Goal: Task Accomplishment & Management: Use online tool/utility

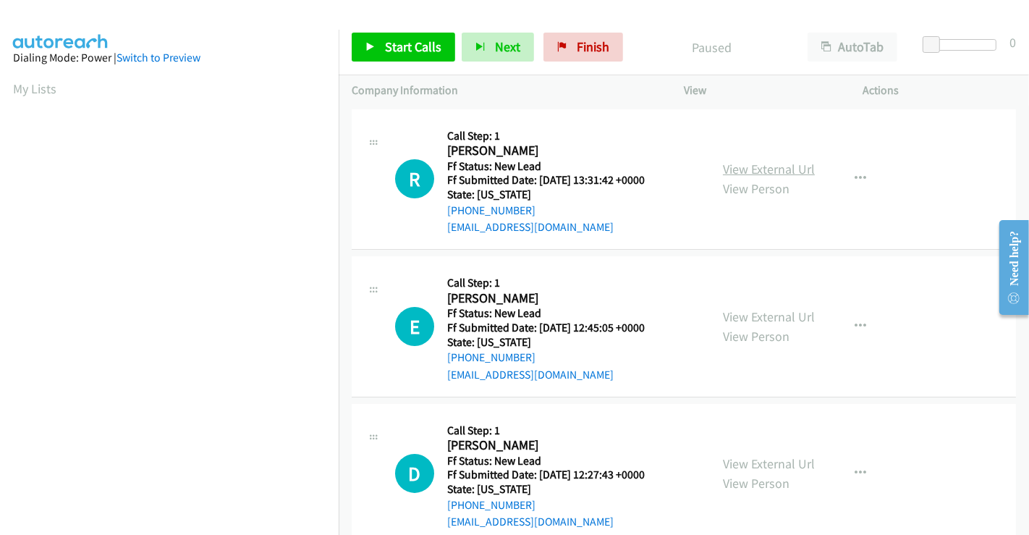
click at [746, 165] on link "View External Url" at bounding box center [769, 169] width 92 height 17
click at [763, 317] on link "View External Url" at bounding box center [769, 316] width 92 height 17
click at [759, 462] on link "View External Url" at bounding box center [769, 463] width 92 height 17
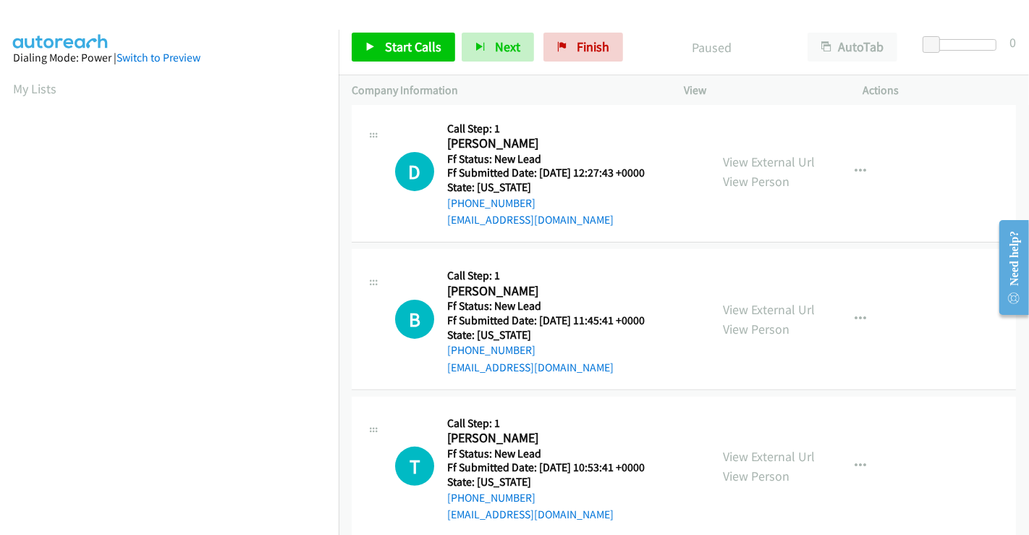
scroll to position [325, 0]
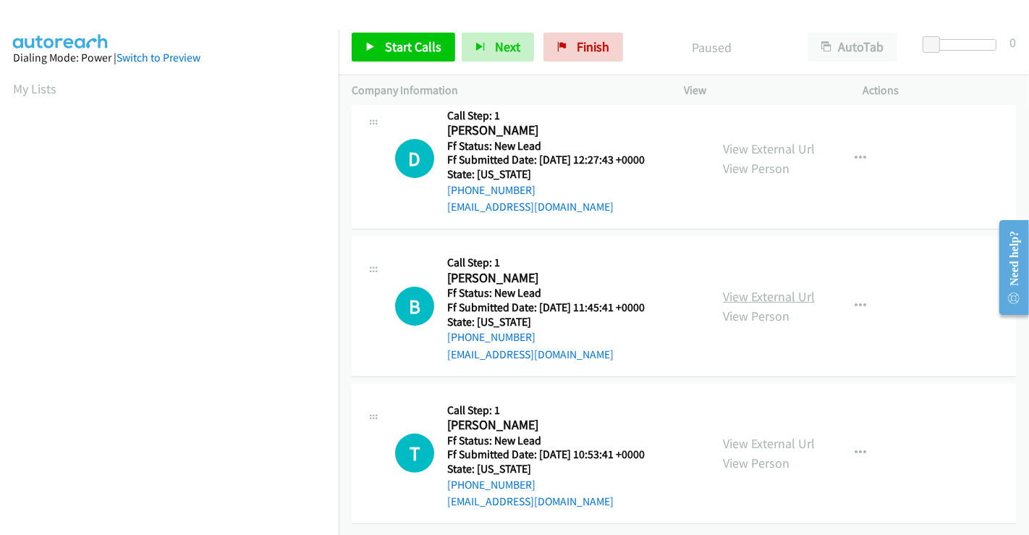
click at [762, 288] on link "View External Url" at bounding box center [769, 296] width 92 height 17
click at [778, 437] on link "View External Url" at bounding box center [769, 443] width 92 height 17
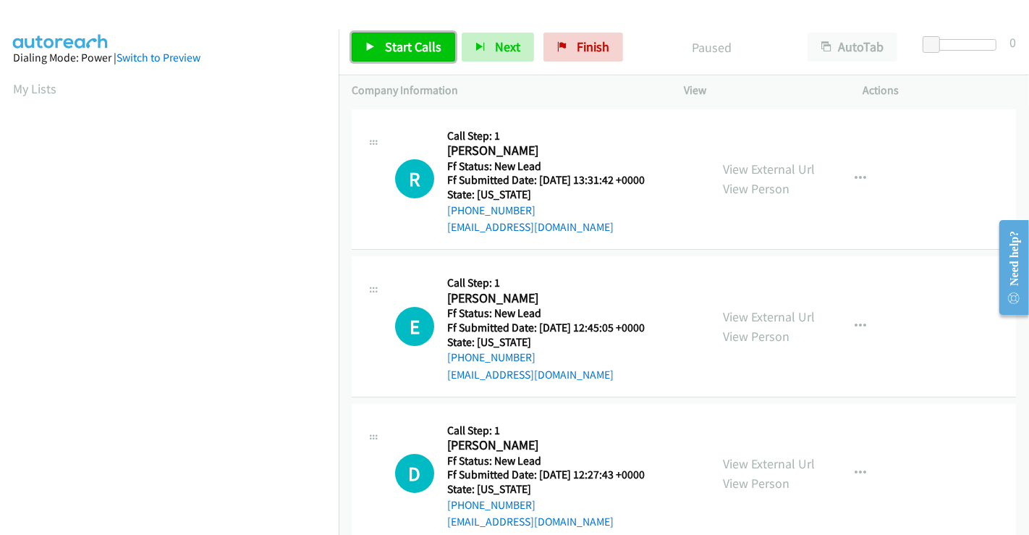
click at [384, 37] on link "Start Calls" at bounding box center [403, 47] width 103 height 29
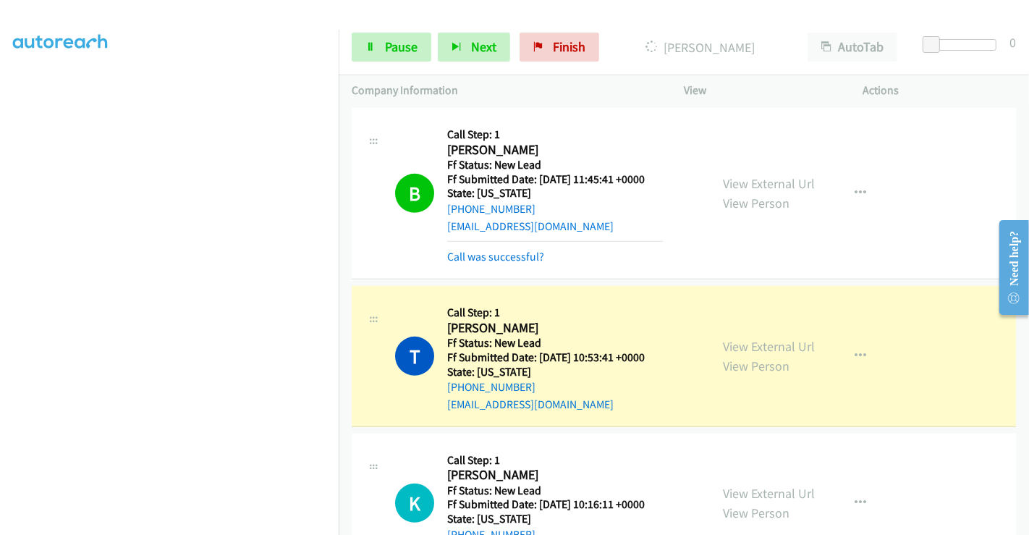
scroll to position [562, 0]
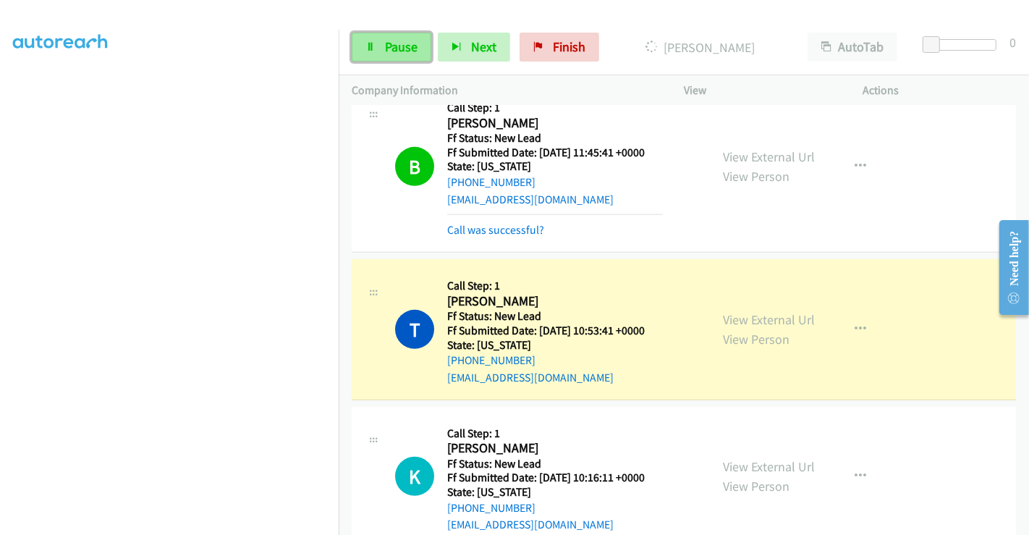
click at [394, 43] on span "Pause" at bounding box center [401, 46] width 33 height 17
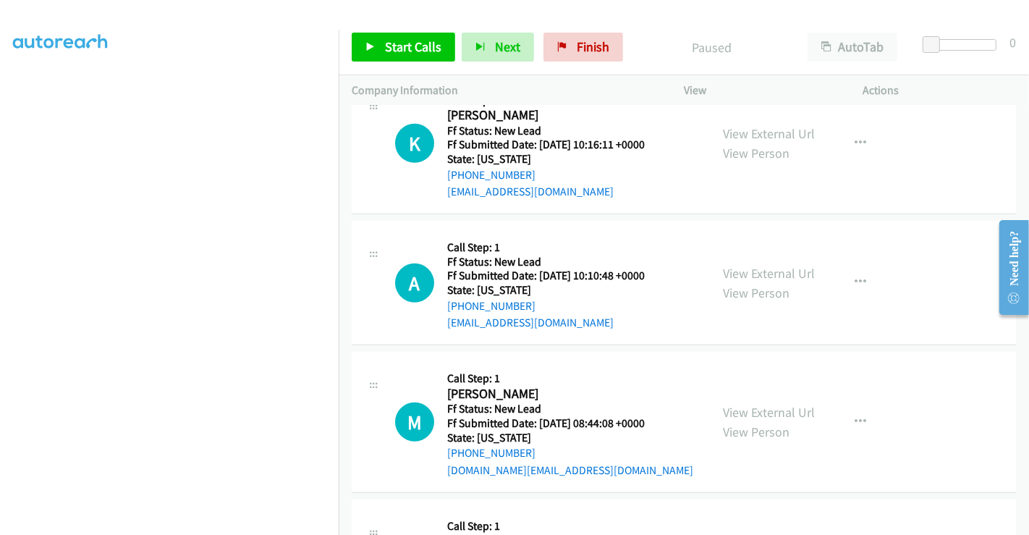
scroll to position [1019, 0]
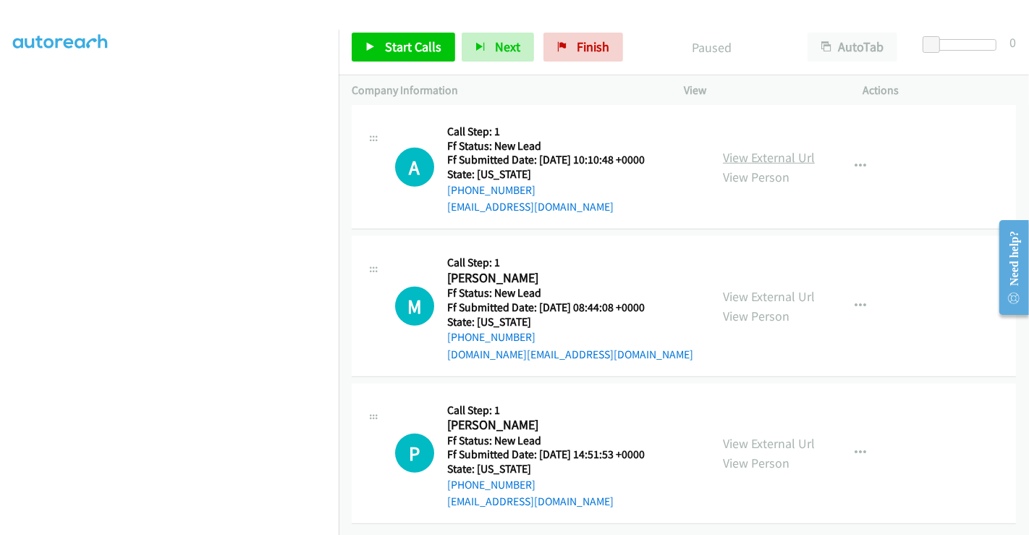
click at [775, 149] on link "View External Url" at bounding box center [769, 157] width 92 height 17
click at [755, 288] on link "View External Url" at bounding box center [769, 296] width 92 height 17
click at [764, 435] on link "View External Url" at bounding box center [769, 443] width 92 height 17
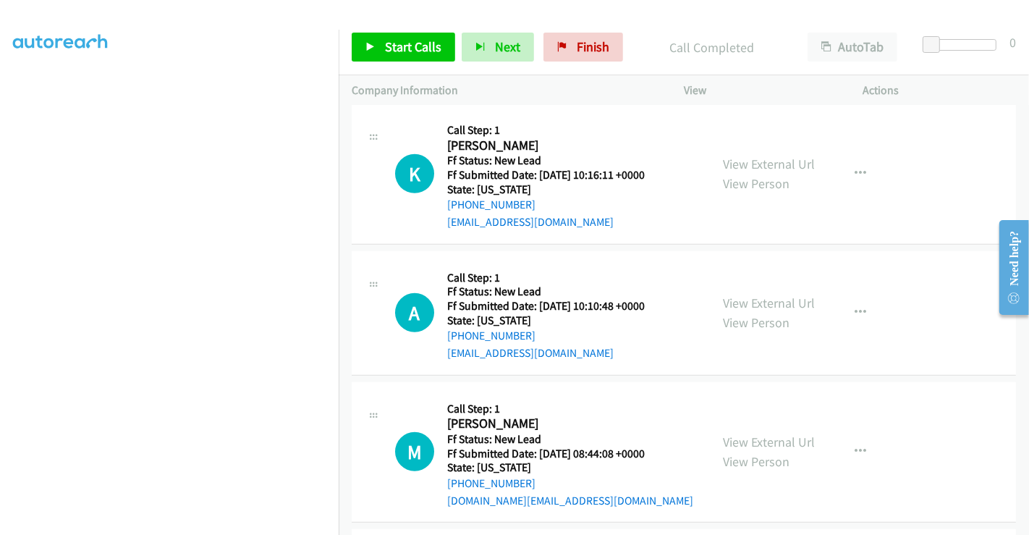
scroll to position [889, 0]
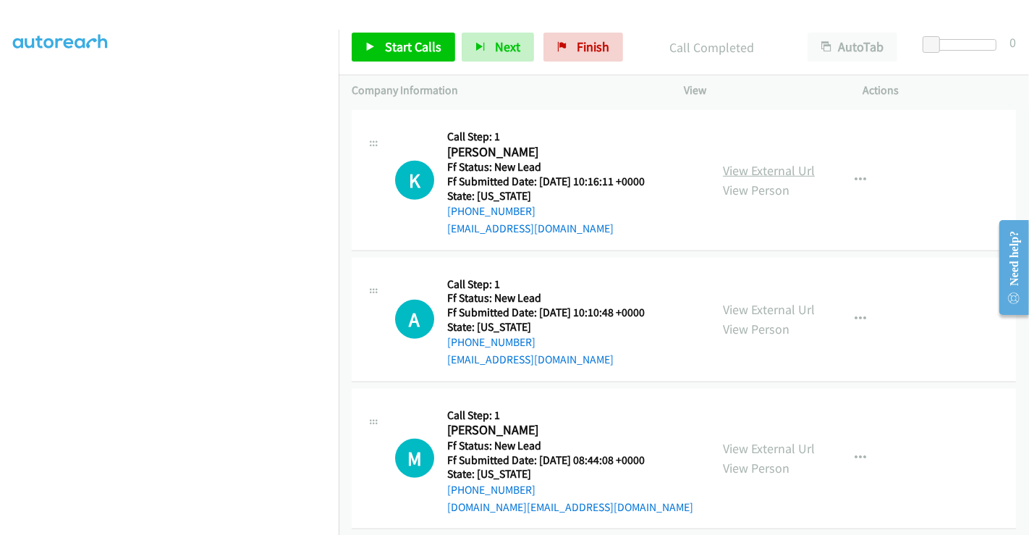
click at [734, 162] on link "View External Url" at bounding box center [769, 170] width 92 height 17
click at [403, 47] on span "Start Calls" at bounding box center [413, 46] width 56 height 17
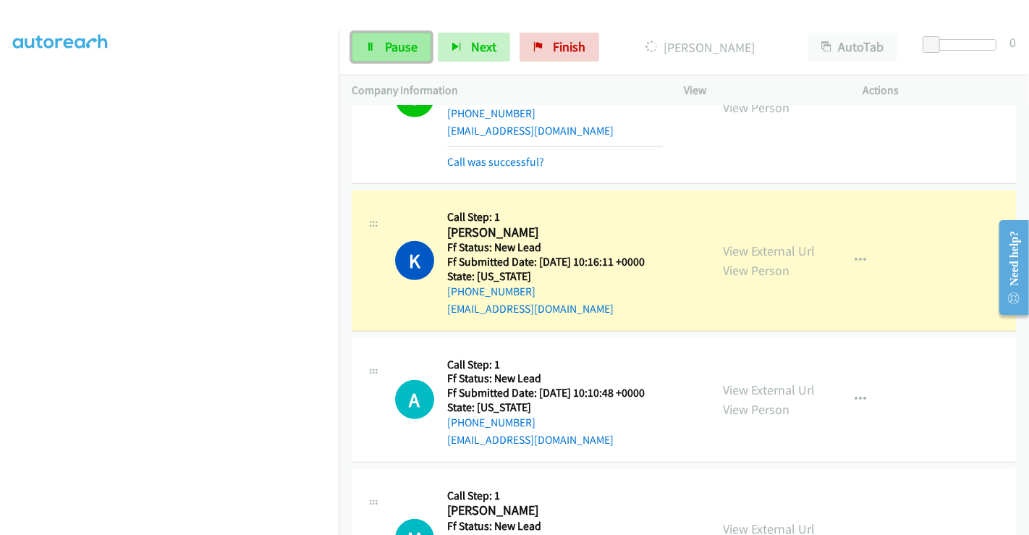
click at [392, 44] on span "Pause" at bounding box center [401, 46] width 33 height 17
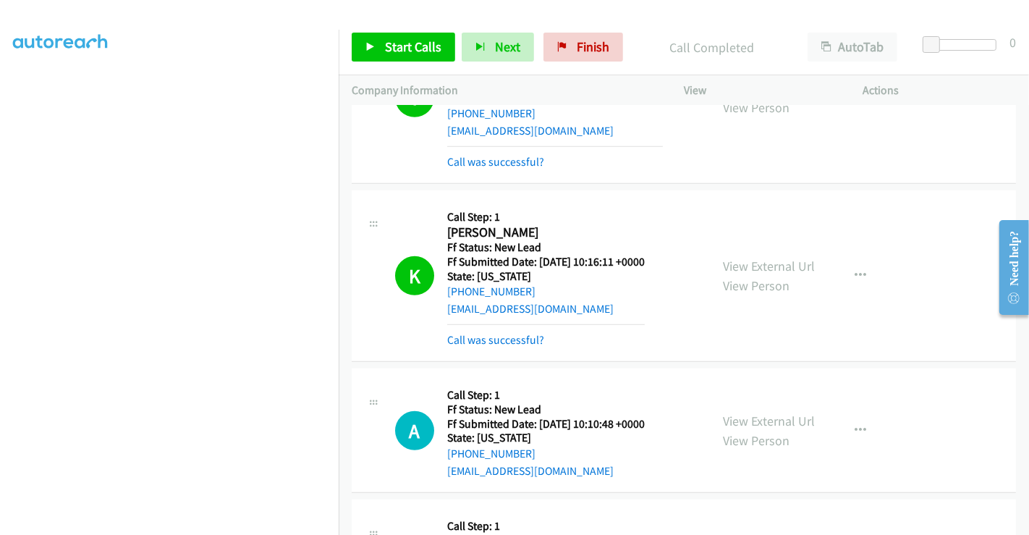
scroll to position [889, 0]
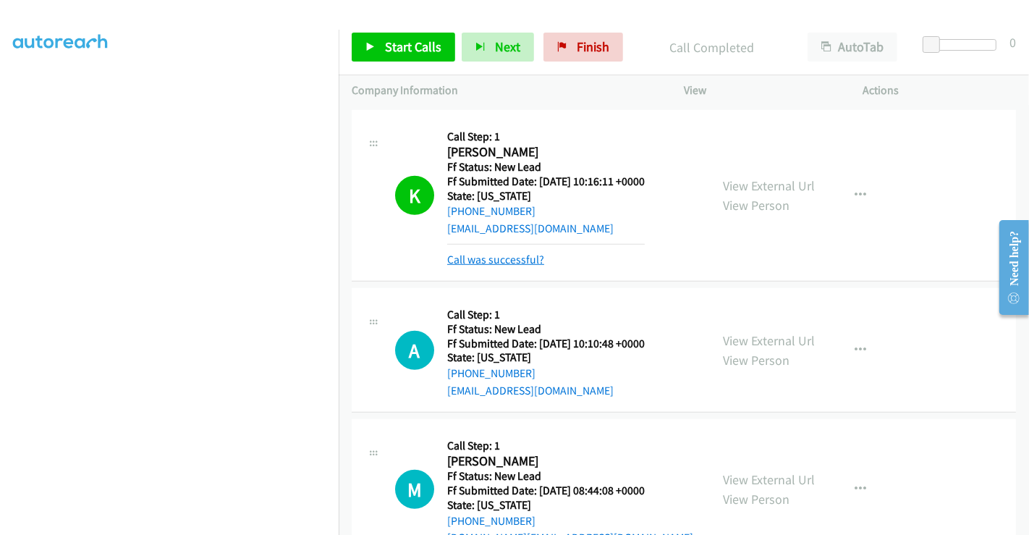
click at [488, 252] on link "Call was successful?" at bounding box center [495, 259] width 97 height 14
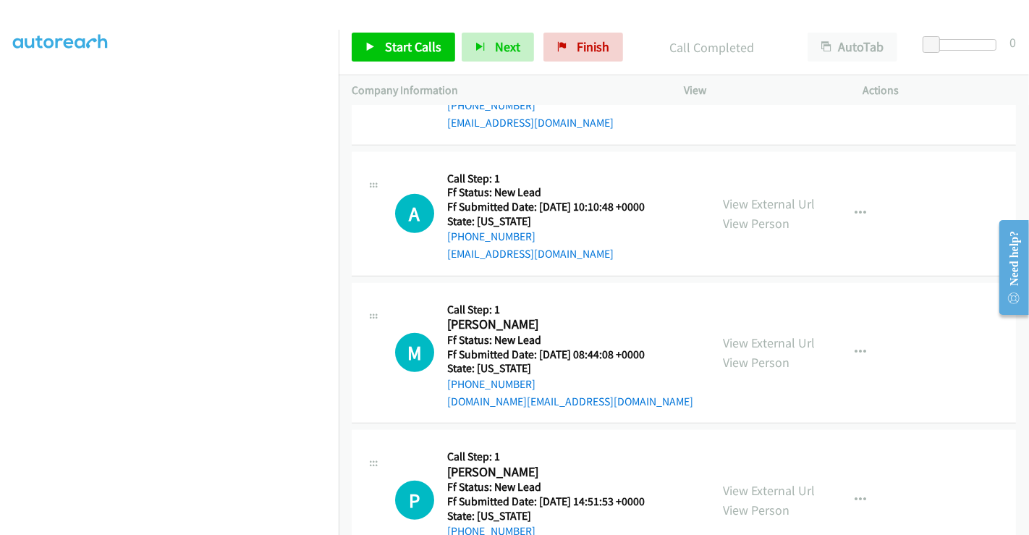
scroll to position [969, 0]
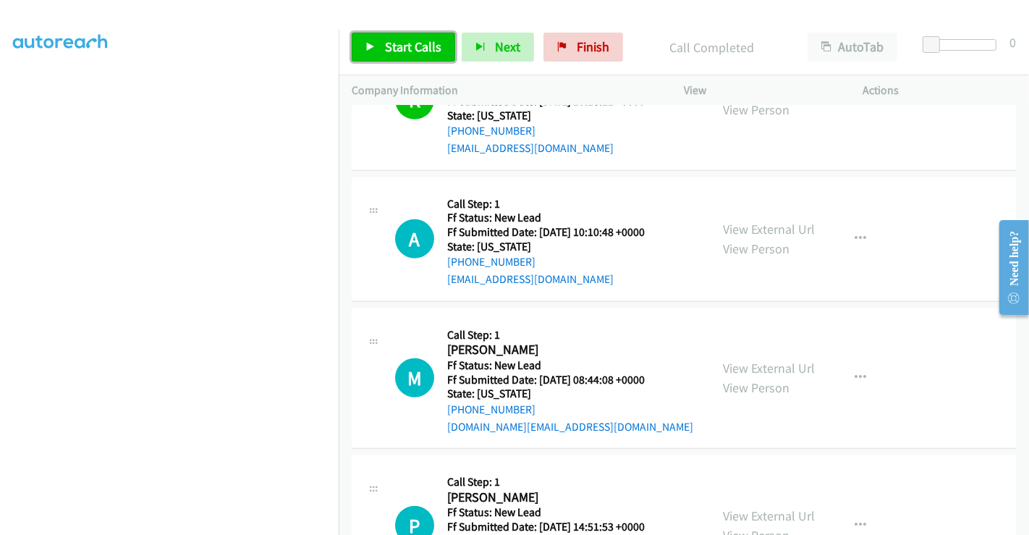
click at [405, 41] on span "Start Calls" at bounding box center [413, 46] width 56 height 17
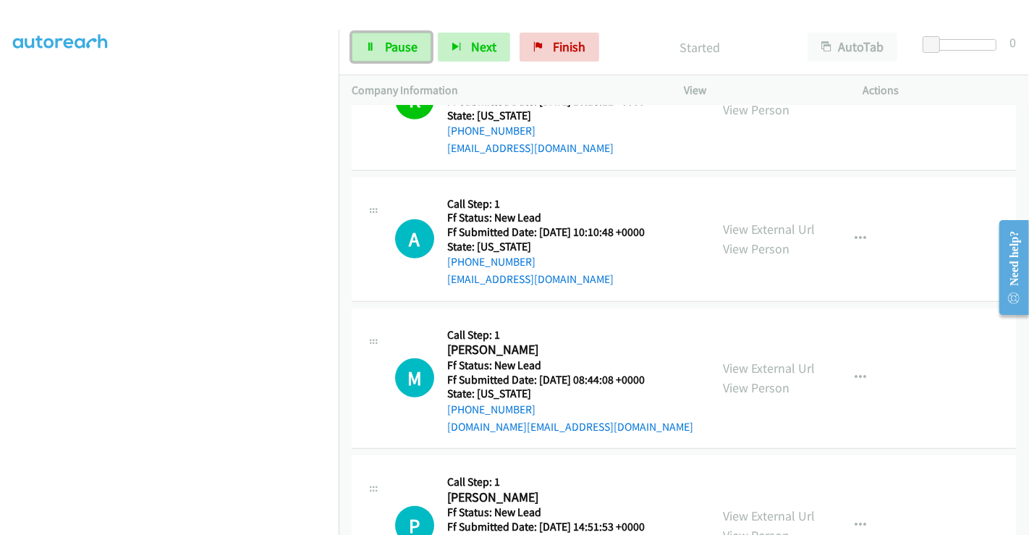
click at [405, 41] on span "Pause" at bounding box center [401, 46] width 33 height 17
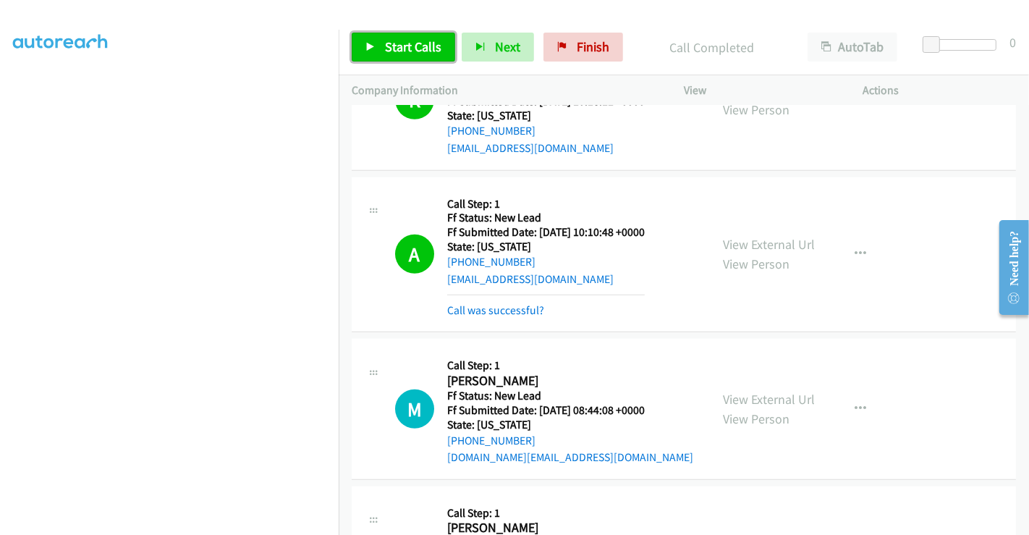
click at [401, 52] on span "Start Calls" at bounding box center [413, 46] width 56 height 17
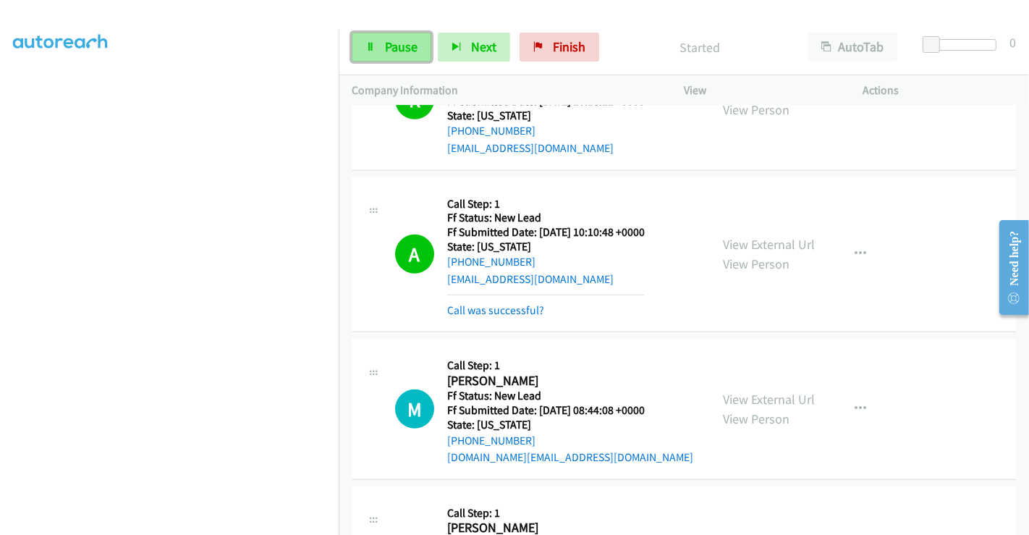
click at [377, 41] on link "Pause" at bounding box center [392, 47] width 80 height 29
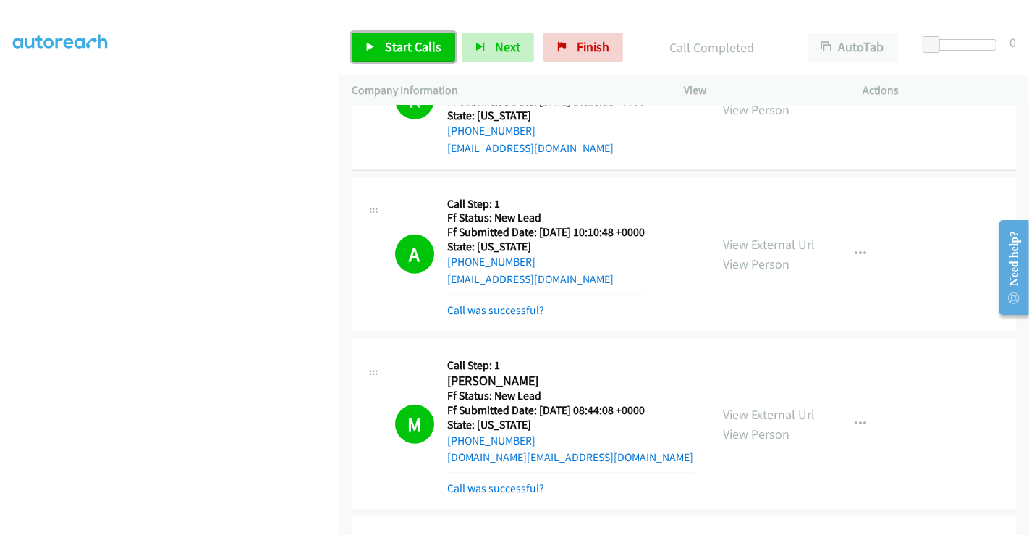
click at [408, 48] on span "Start Calls" at bounding box center [413, 46] width 56 height 17
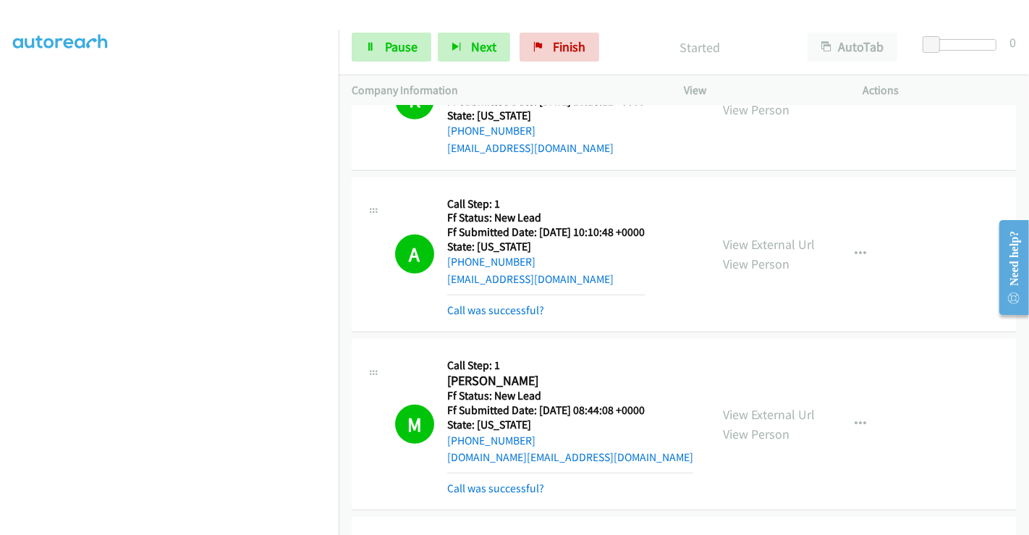
scroll to position [1130, 0]
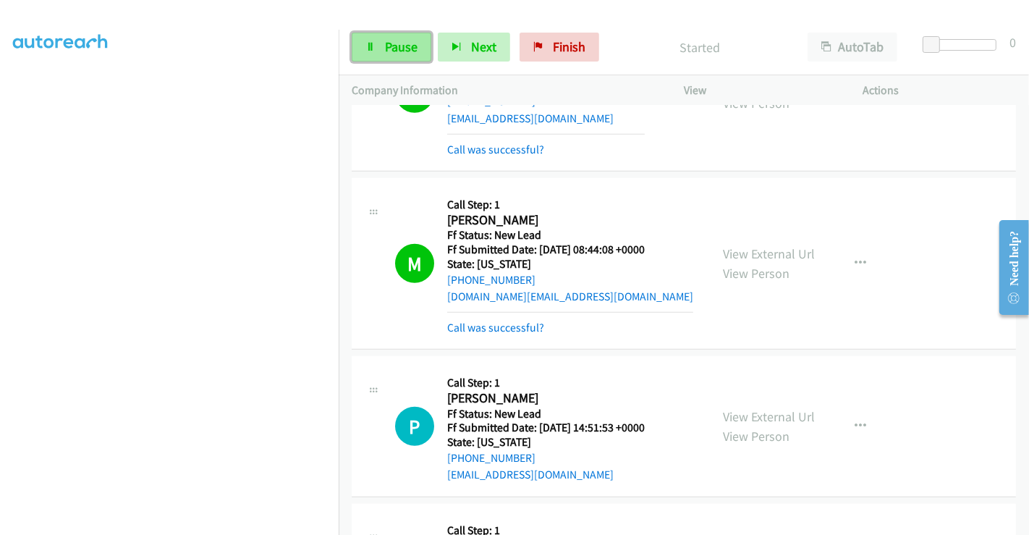
click at [390, 43] on span "Pause" at bounding box center [401, 46] width 33 height 17
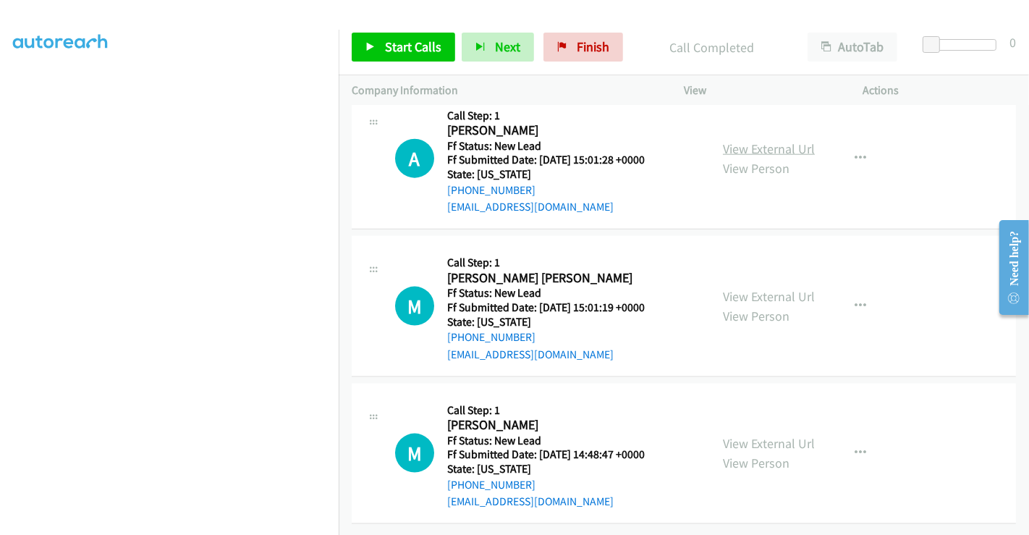
scroll to position [1583, 0]
click at [744, 140] on link "View External Url" at bounding box center [769, 148] width 92 height 17
click at [749, 288] on link "View External Url" at bounding box center [769, 296] width 92 height 17
click at [752, 435] on link "View External Url" at bounding box center [769, 443] width 92 height 17
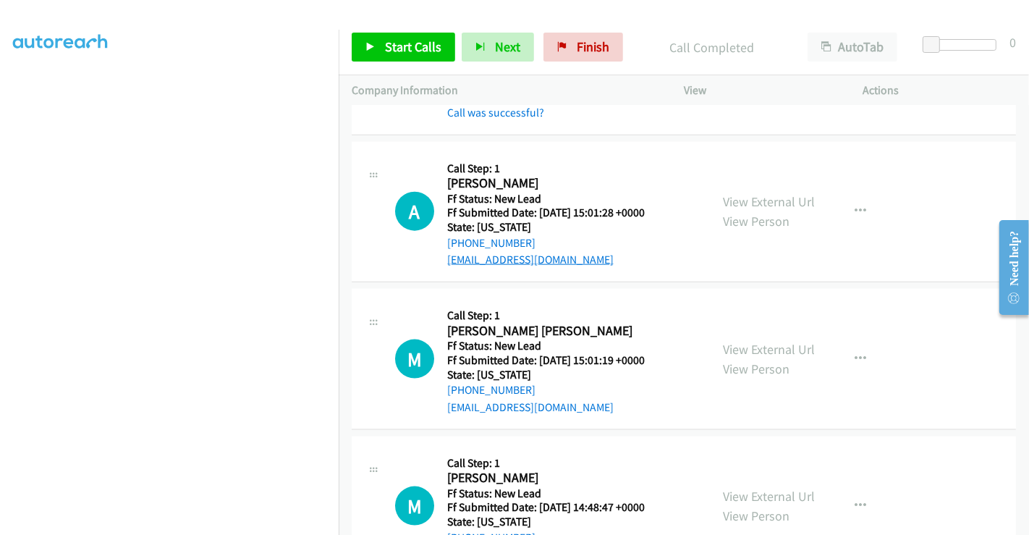
scroll to position [1421, 0]
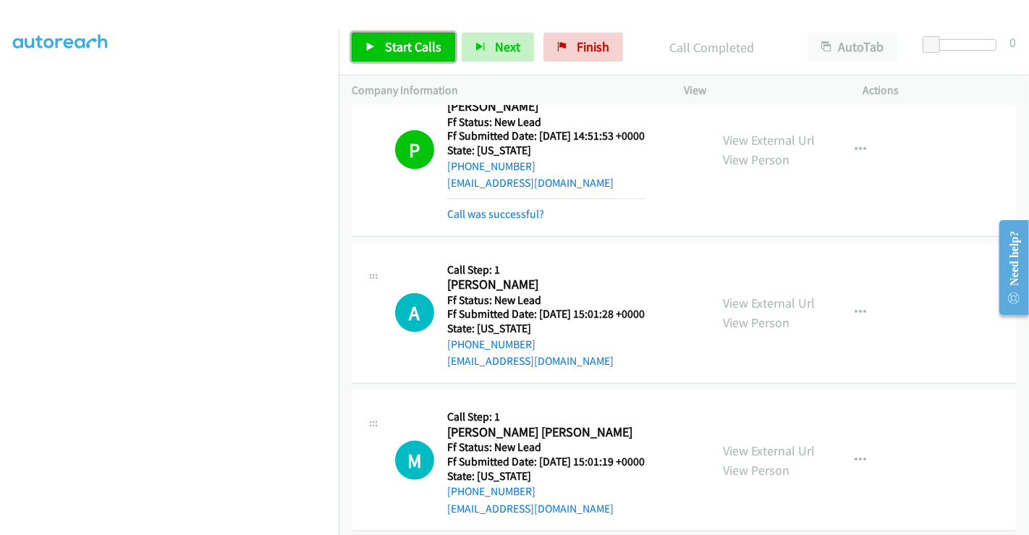
click at [412, 48] on span "Start Calls" at bounding box center [413, 46] width 56 height 17
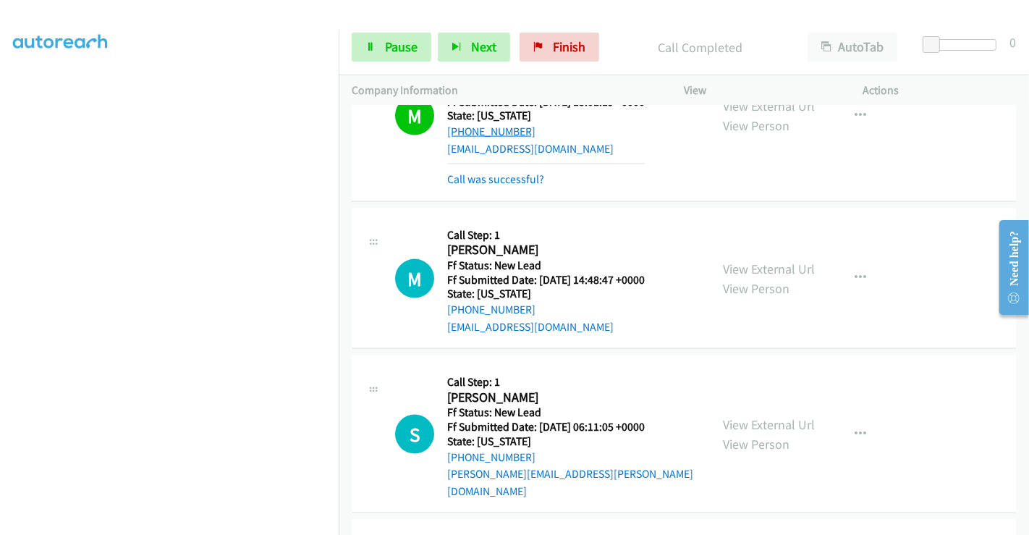
scroll to position [1904, 0]
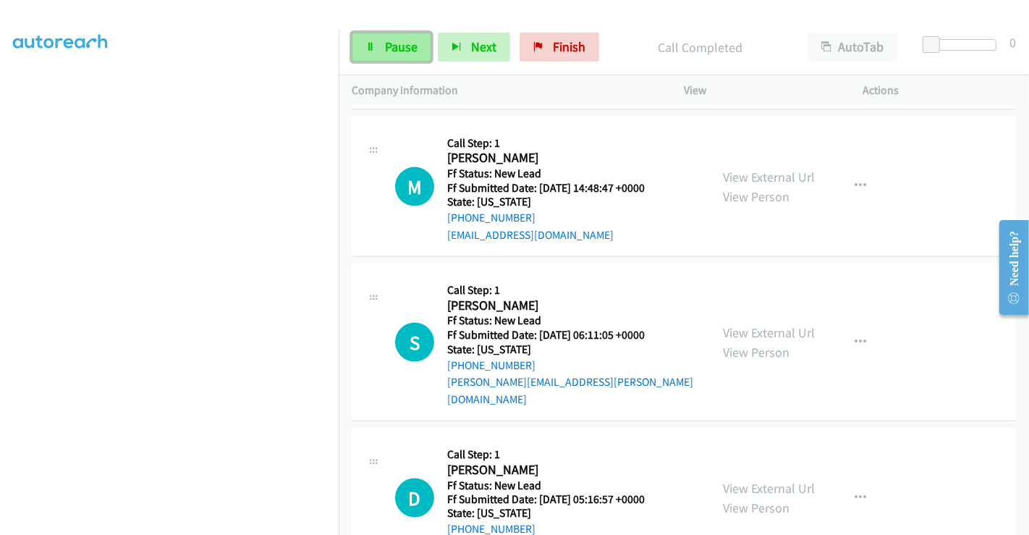
click at [386, 46] on span "Pause" at bounding box center [401, 46] width 33 height 17
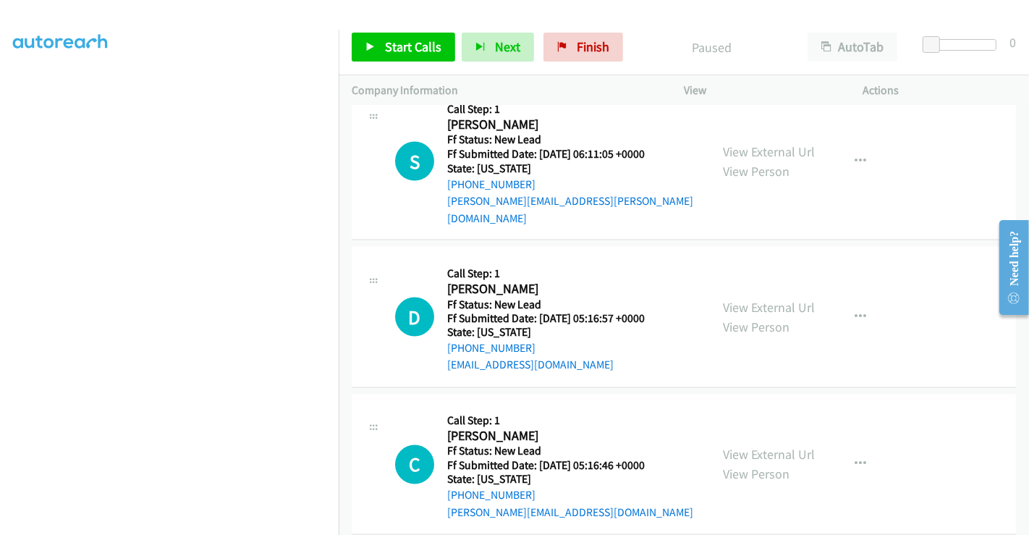
scroll to position [1924, 0]
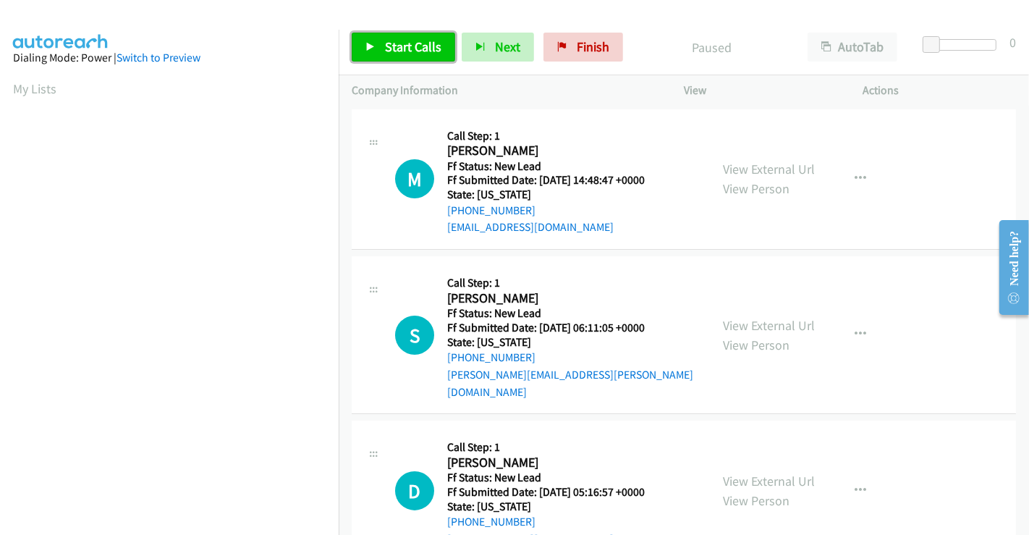
click at [396, 43] on span "Start Calls" at bounding box center [413, 46] width 56 height 17
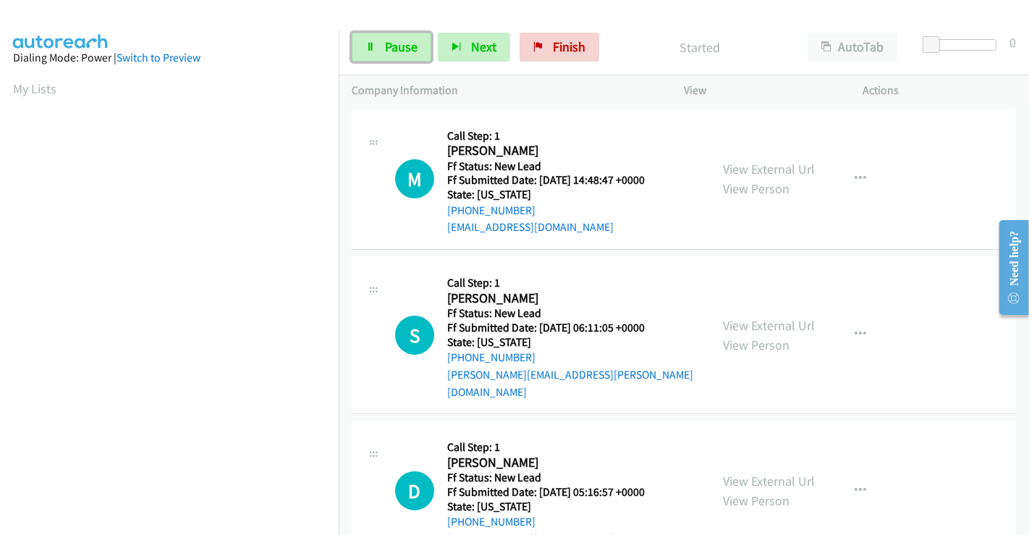
click at [396, 43] on span "Pause" at bounding box center [401, 46] width 33 height 17
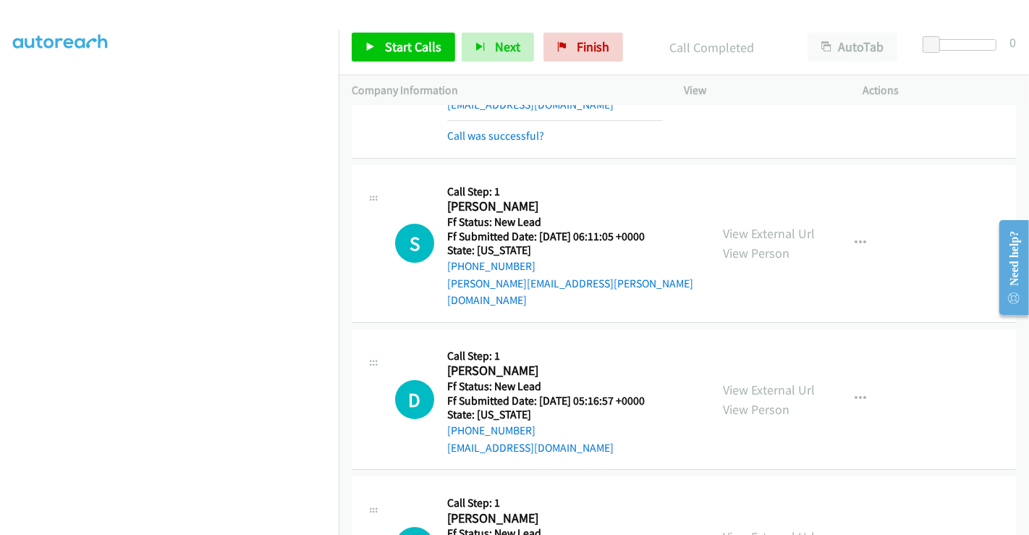
scroll to position [161, 0]
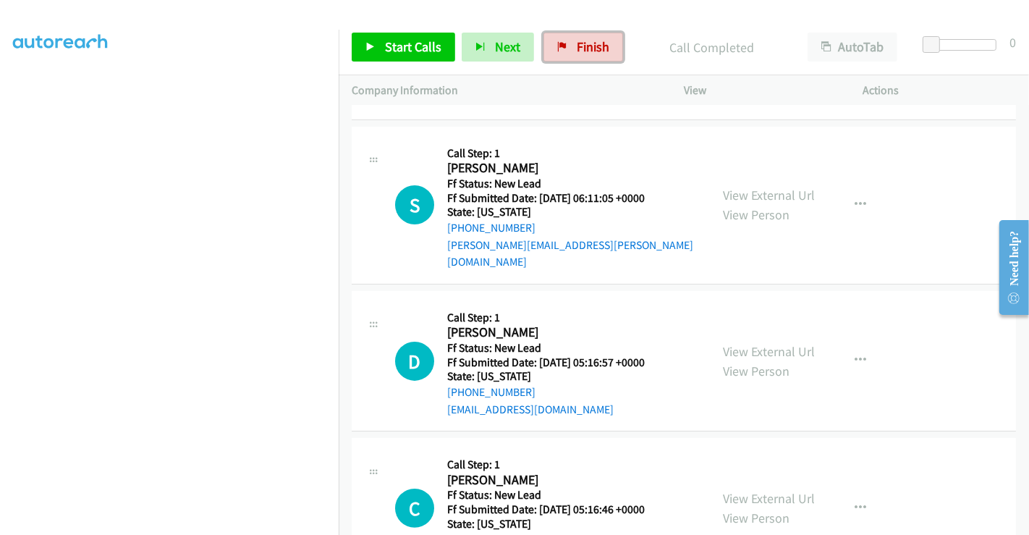
drag, startPoint x: 603, startPoint y: 47, endPoint x: 587, endPoint y: 92, distance: 47.6
click at [603, 46] on span "Finish" at bounding box center [593, 46] width 33 height 17
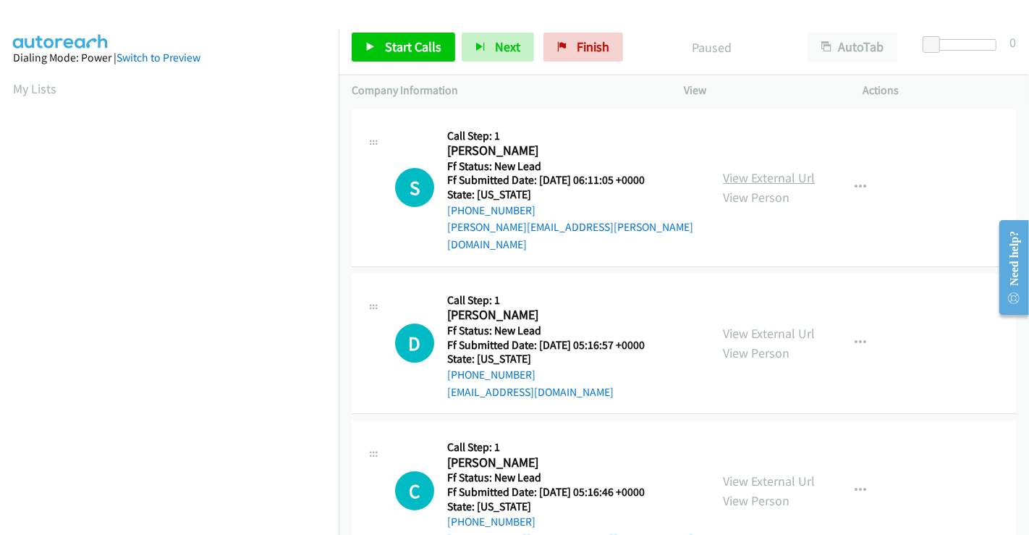
click at [779, 169] on link "View External Url" at bounding box center [769, 177] width 92 height 17
click at [762, 325] on link "View External Url" at bounding box center [769, 333] width 92 height 17
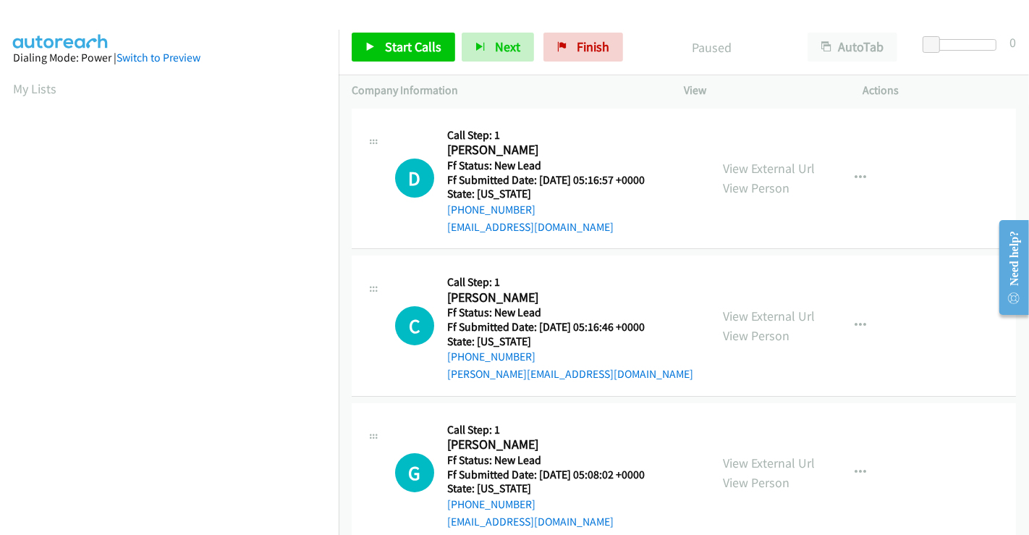
scroll to position [178, 0]
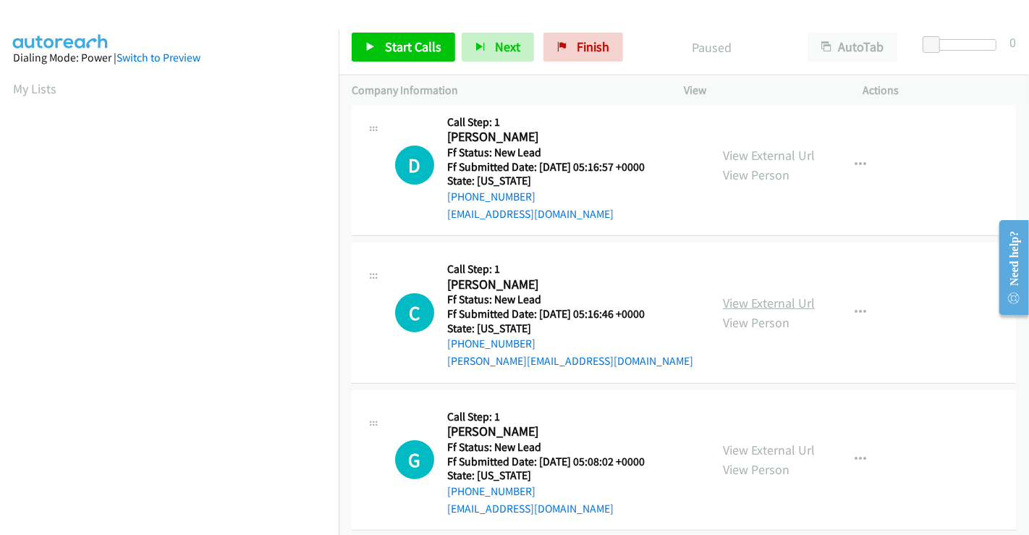
click at [748, 294] on link "View External Url" at bounding box center [769, 302] width 92 height 17
click at [763, 441] on link "View External Url" at bounding box center [769, 449] width 92 height 17
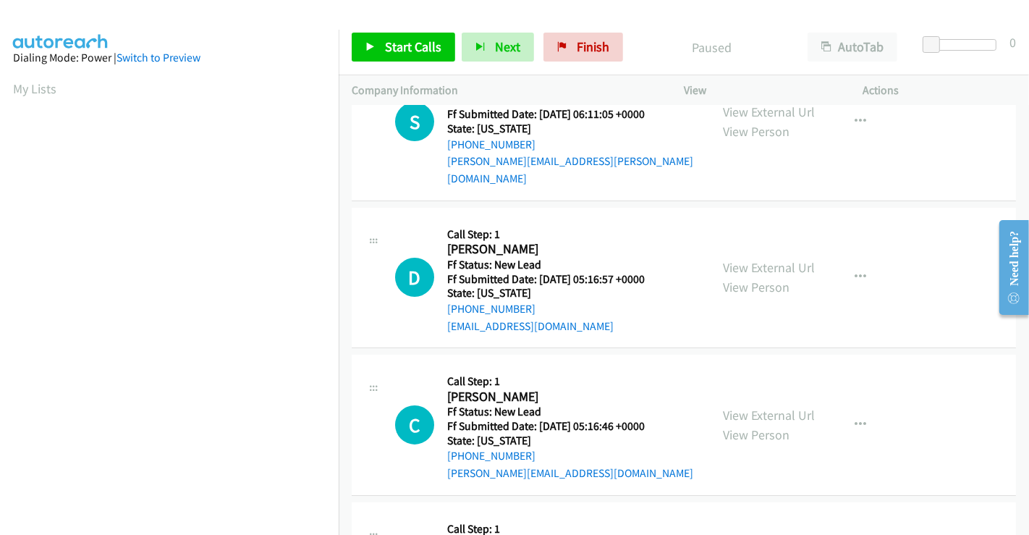
scroll to position [0, 0]
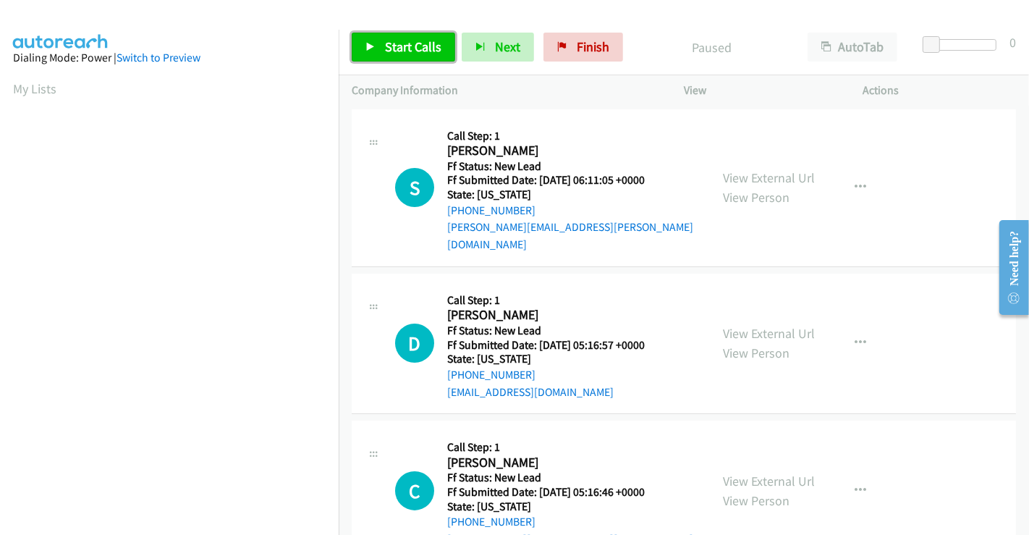
drag, startPoint x: 410, startPoint y: 51, endPoint x: 425, endPoint y: 67, distance: 22.0
click at [410, 51] on span "Start Calls" at bounding box center [413, 46] width 56 height 17
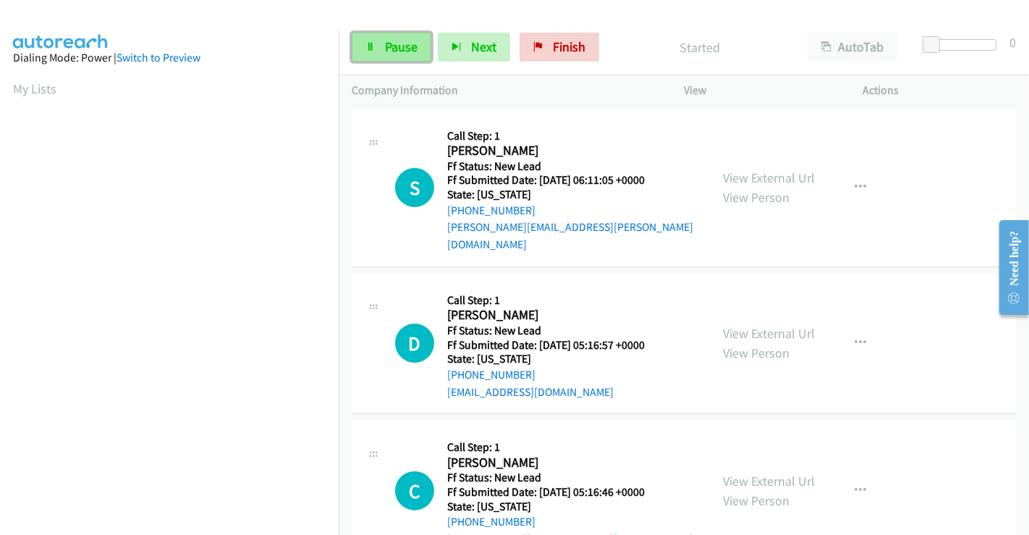
click at [392, 42] on span "Pause" at bounding box center [401, 46] width 33 height 17
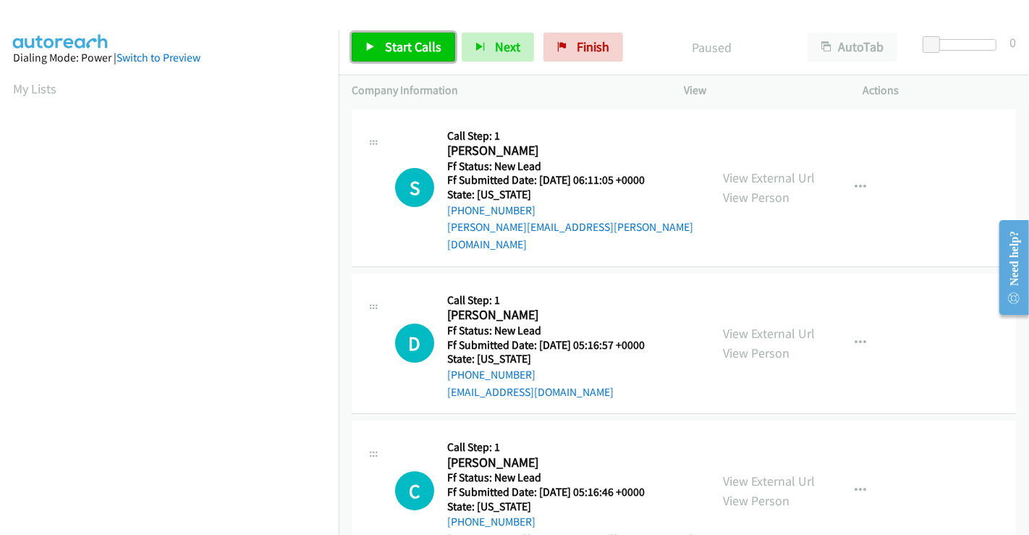
click at [396, 46] on span "Start Calls" at bounding box center [413, 46] width 56 height 17
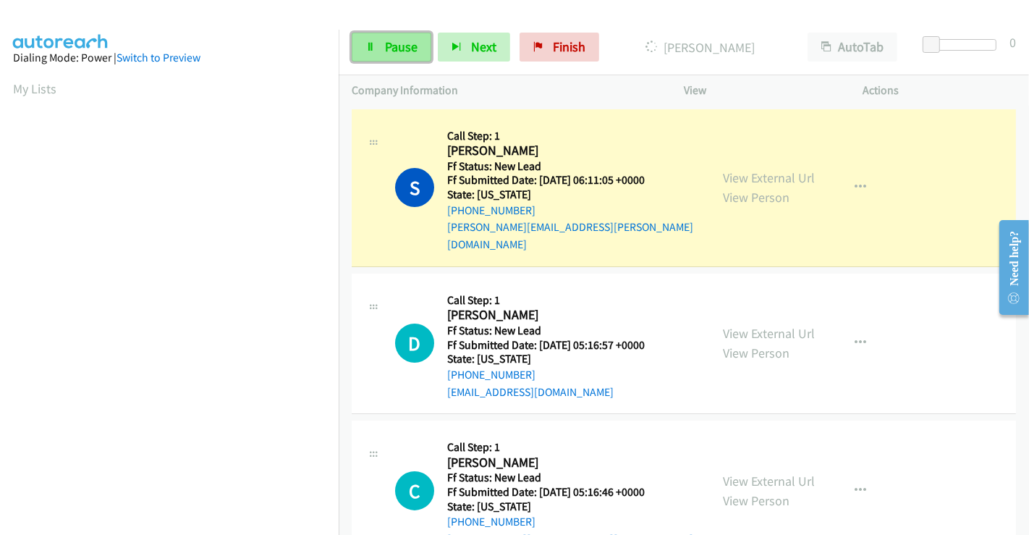
click at [378, 48] on link "Pause" at bounding box center [392, 47] width 80 height 29
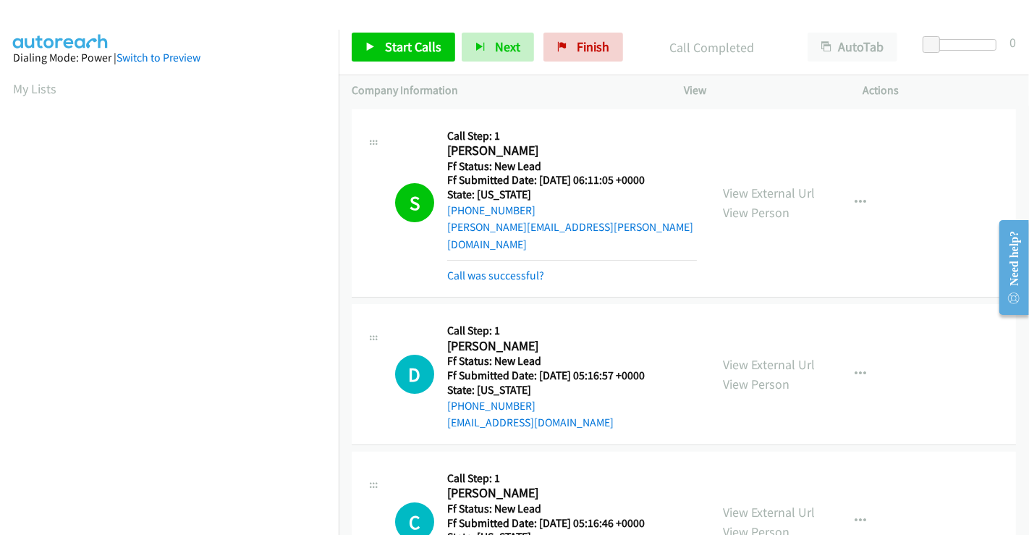
scroll to position [279, 0]
click at [405, 44] on span "Start Calls" at bounding box center [413, 46] width 56 height 17
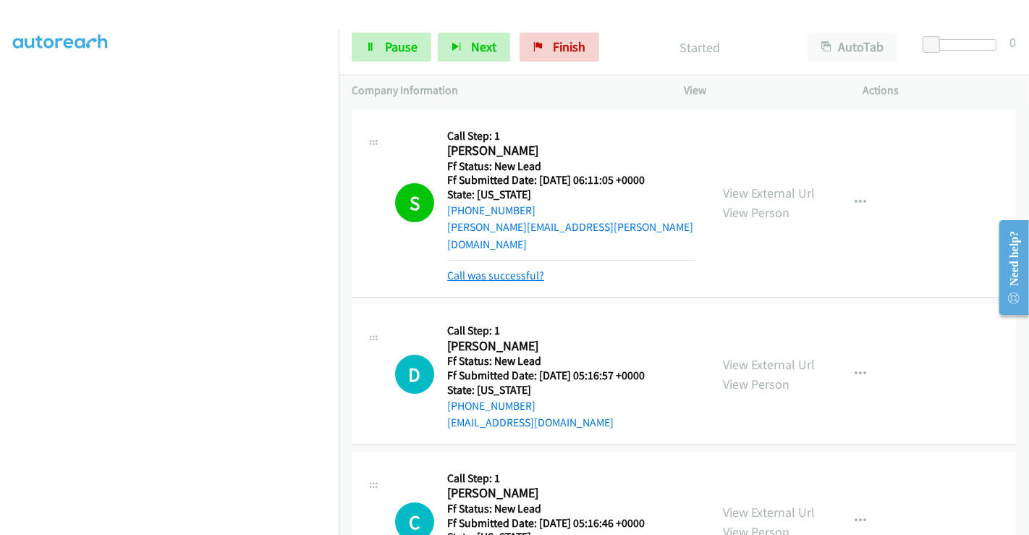
click at [500, 268] on link "Call was successful?" at bounding box center [495, 275] width 97 height 14
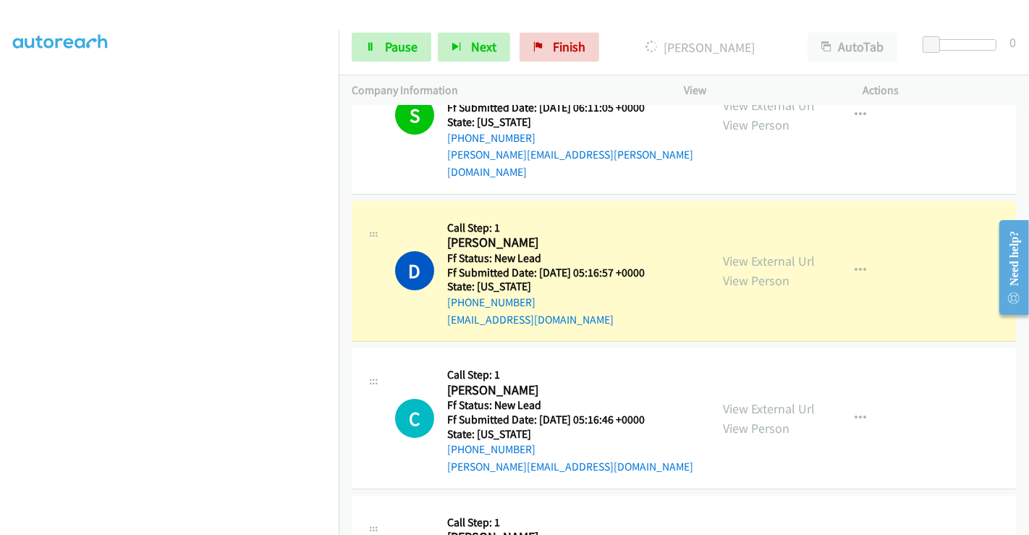
scroll to position [161, 0]
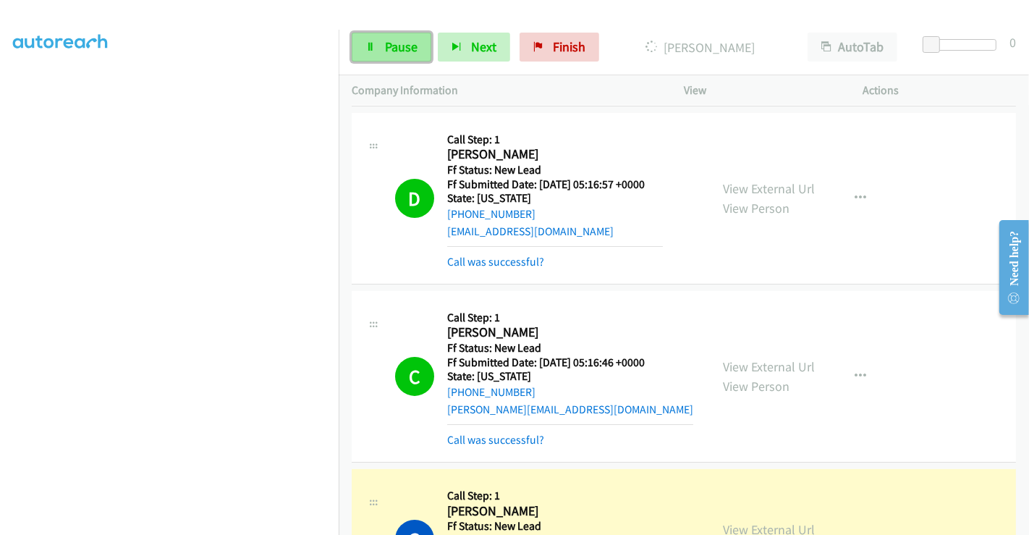
click at [397, 44] on span "Pause" at bounding box center [401, 46] width 33 height 17
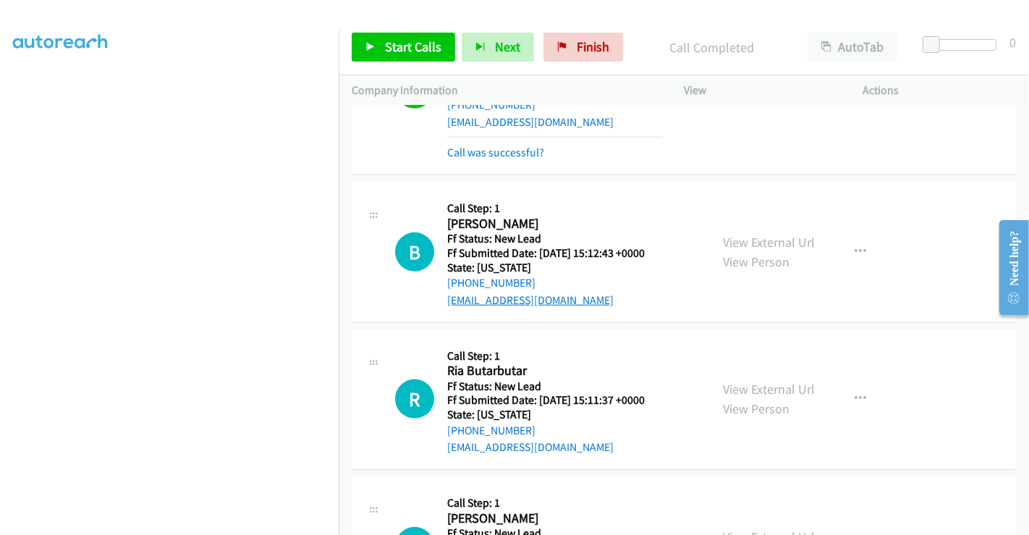
scroll to position [710, 0]
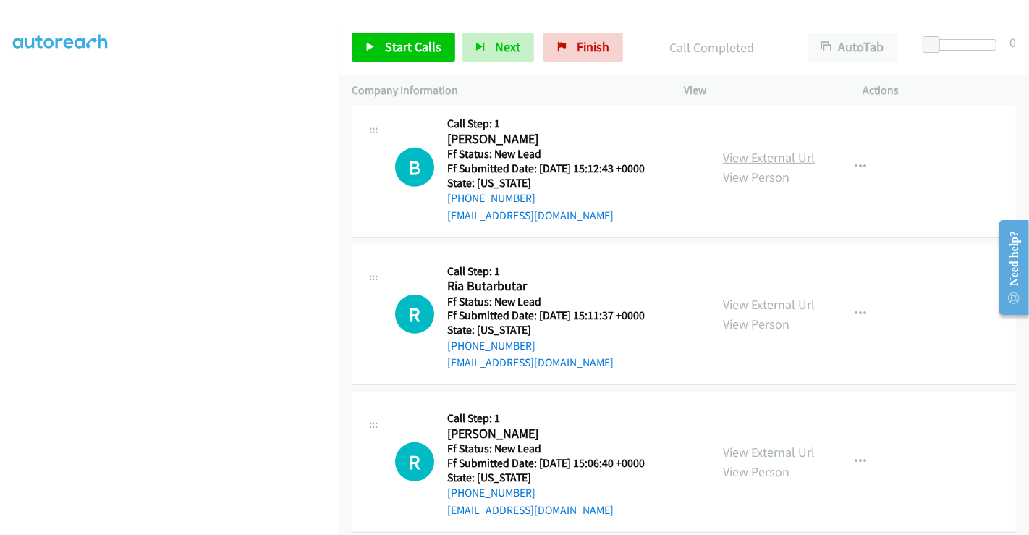
click at [744, 149] on link "View External Url" at bounding box center [769, 157] width 92 height 17
click at [752, 296] on link "View External Url" at bounding box center [769, 304] width 92 height 17
click at [760, 443] on link "View External Url" at bounding box center [769, 451] width 92 height 17
click at [415, 44] on span "Start Calls" at bounding box center [413, 46] width 56 height 17
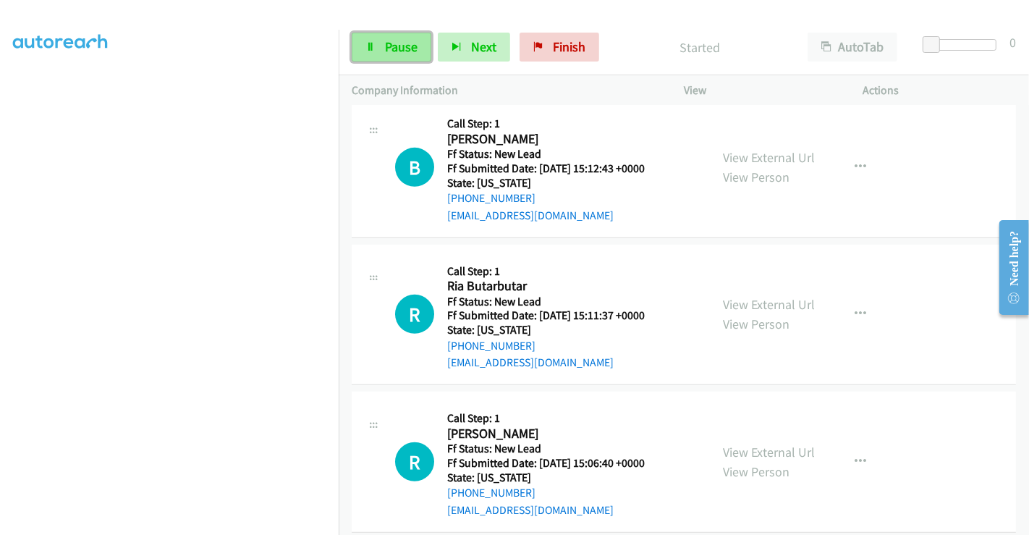
click at [401, 48] on span "Pause" at bounding box center [401, 46] width 33 height 17
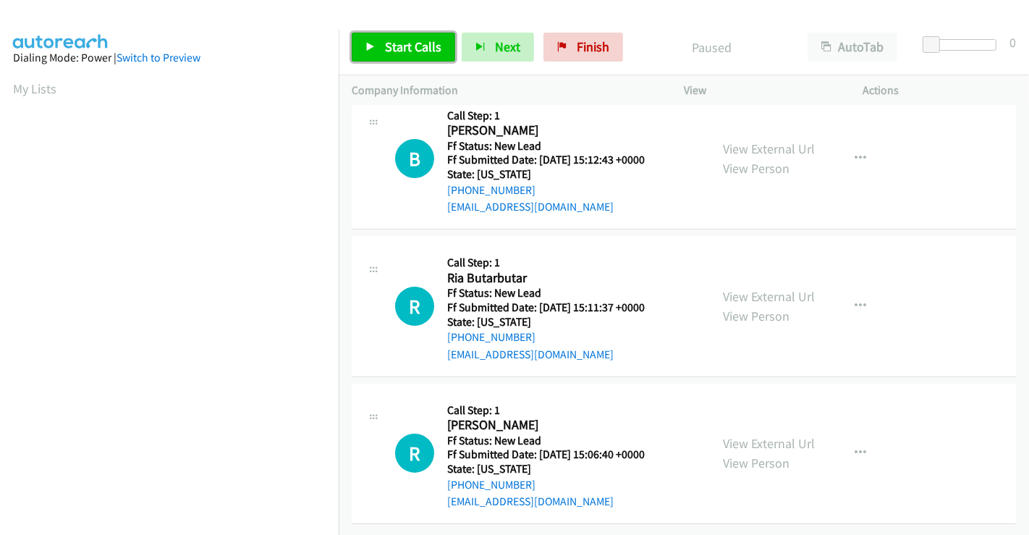
click at [395, 48] on span "Start Calls" at bounding box center [413, 46] width 56 height 17
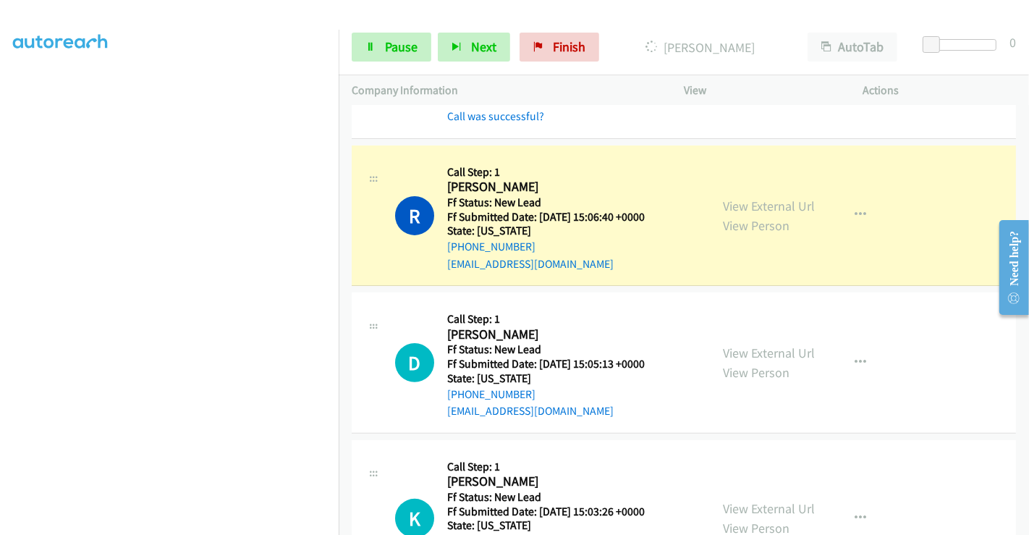
scroll to position [355, 0]
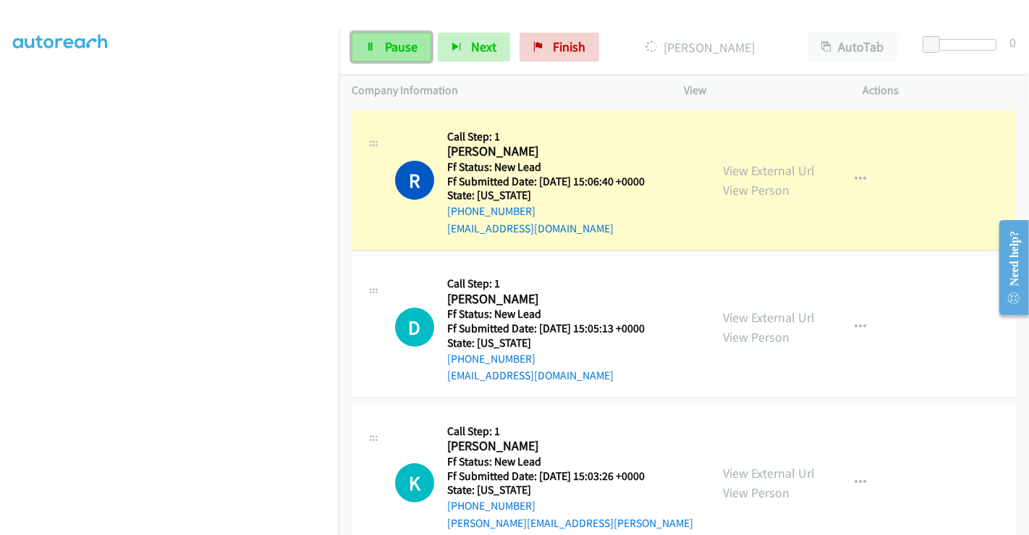
click at [394, 42] on span "Pause" at bounding box center [401, 46] width 33 height 17
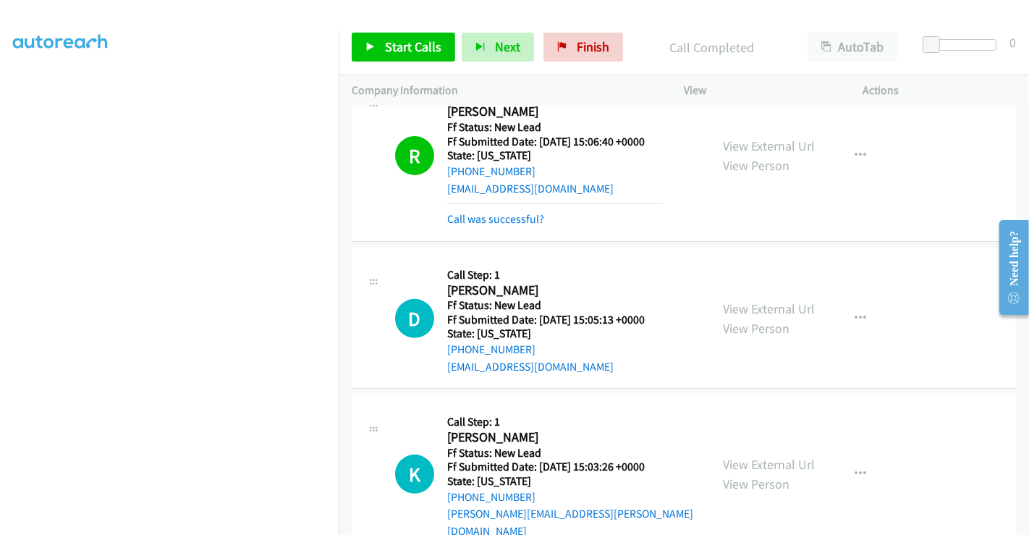
scroll to position [417, 0]
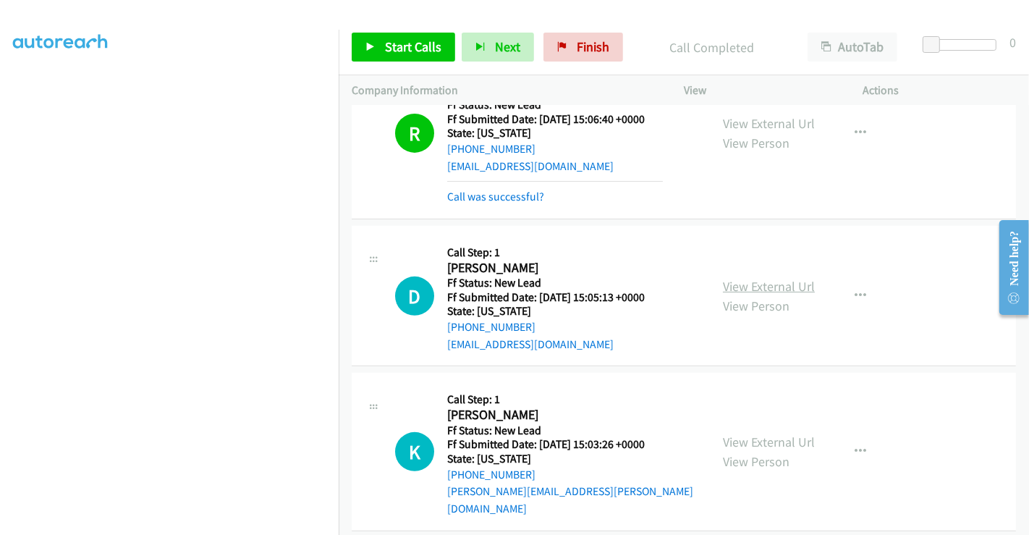
click at [758, 281] on link "View External Url" at bounding box center [769, 286] width 92 height 17
click at [776, 433] on link "View External Url" at bounding box center [769, 441] width 92 height 17
click at [425, 53] on span "Start Calls" at bounding box center [413, 46] width 56 height 17
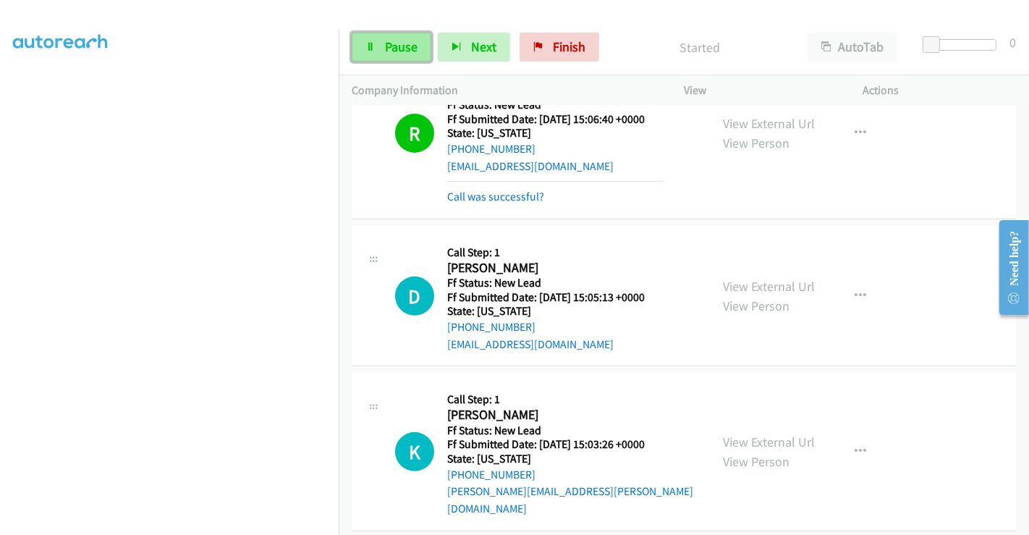
click at [378, 46] on link "Pause" at bounding box center [392, 47] width 80 height 29
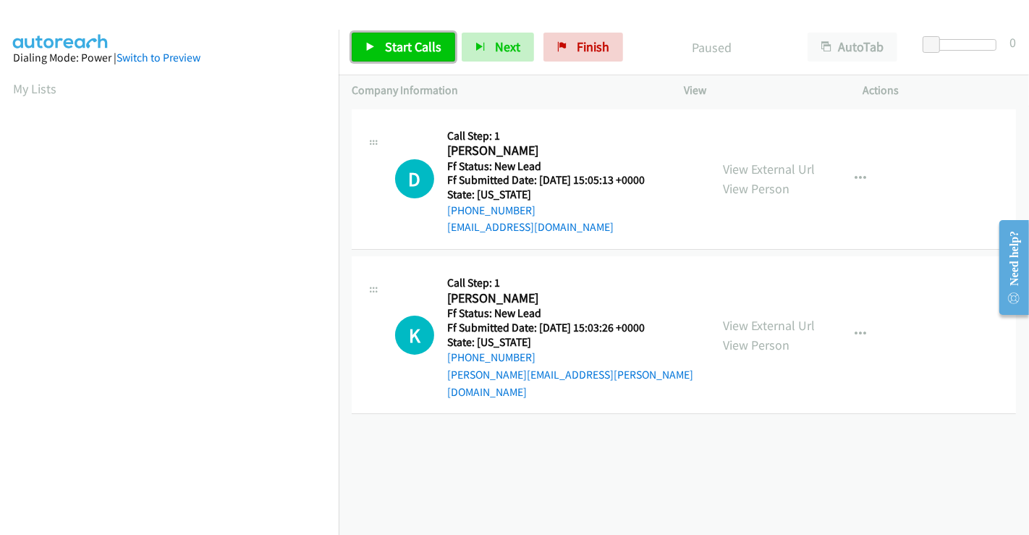
click at [405, 42] on span "Start Calls" at bounding box center [413, 46] width 56 height 17
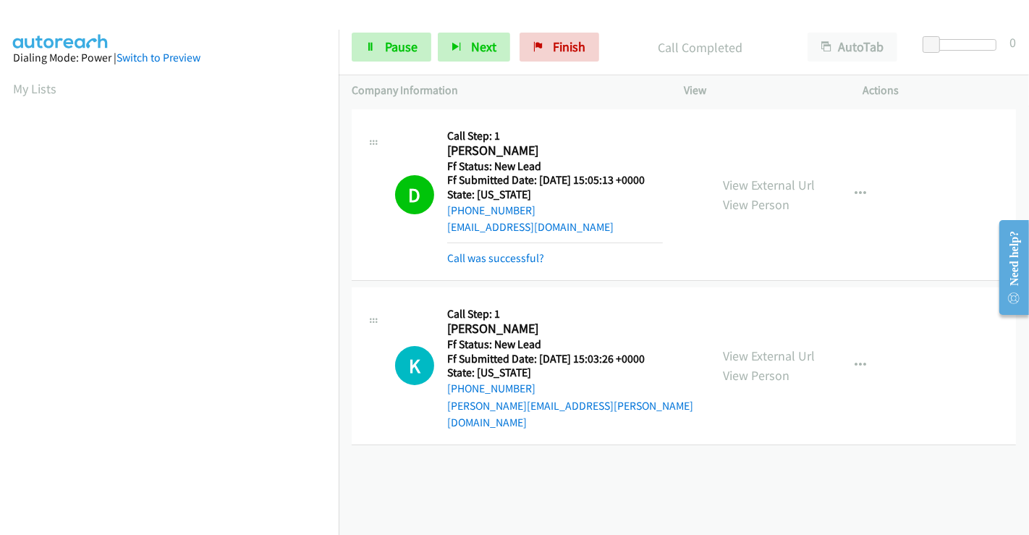
scroll to position [279, 0]
click at [490, 253] on link "Call was successful?" at bounding box center [495, 258] width 97 height 14
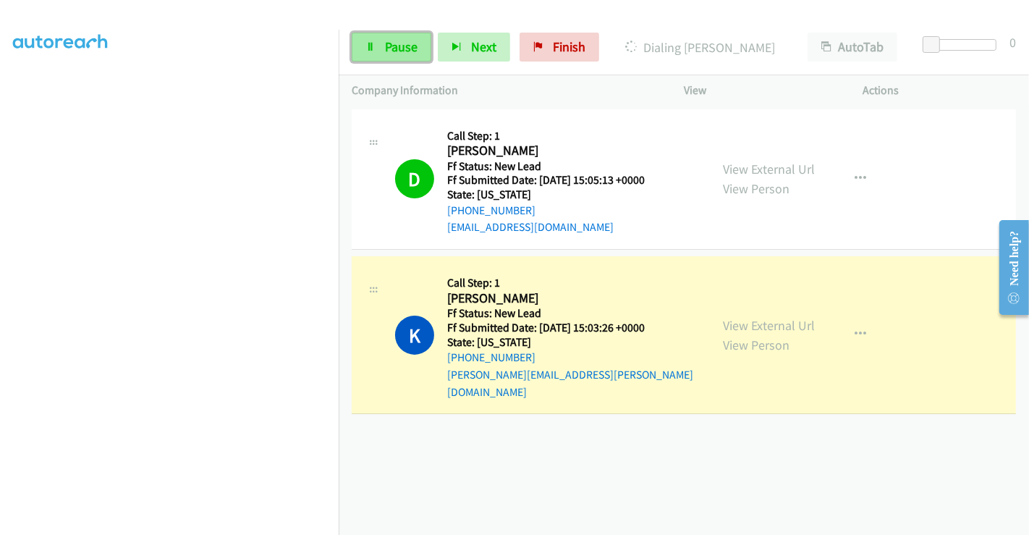
click at [398, 42] on span "Pause" at bounding box center [401, 46] width 33 height 17
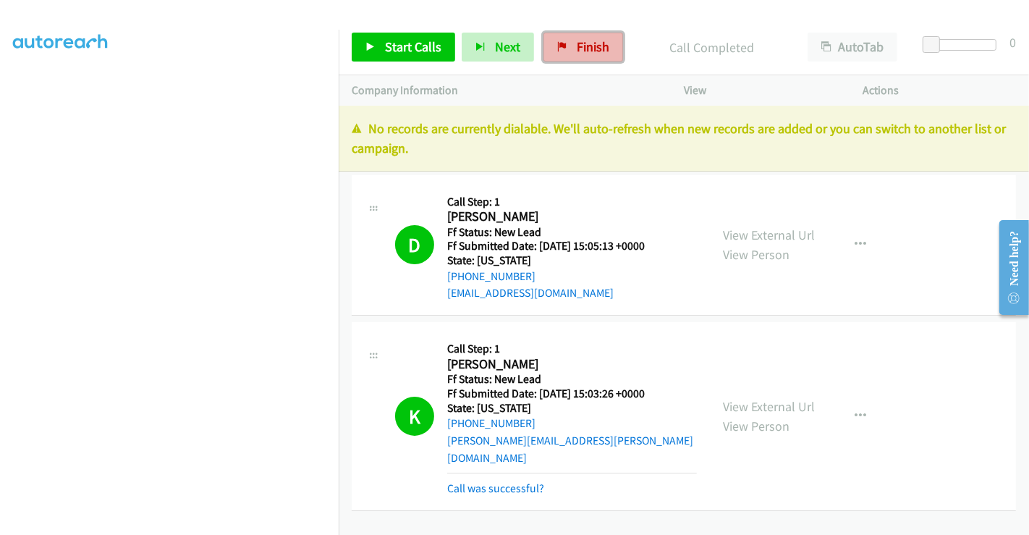
click at [582, 48] on span "Finish" at bounding box center [593, 46] width 33 height 17
